Goal: Transaction & Acquisition: Subscribe to service/newsletter

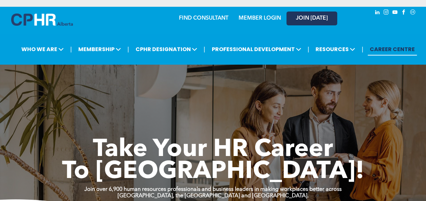
click at [321, 21] on span "JOIN [DATE]" at bounding box center [312, 18] width 32 height 6
click at [308, 19] on span "JOIN [DATE]" at bounding box center [312, 18] width 32 height 6
click at [261, 17] on link "MEMBER LOGIN" at bounding box center [259, 18] width 42 height 5
click at [308, 17] on span "JOIN [DATE]" at bounding box center [312, 18] width 32 height 6
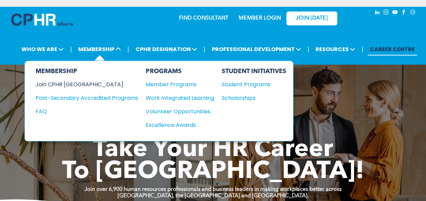
click at [76, 83] on div "Join CPHR [GEOGRAPHIC_DATA]" at bounding box center [82, 84] width 92 height 8
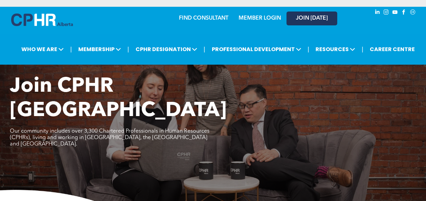
click at [320, 20] on span "JOIN [DATE]" at bounding box center [312, 18] width 32 height 6
